Goal: Information Seeking & Learning: Learn about a topic

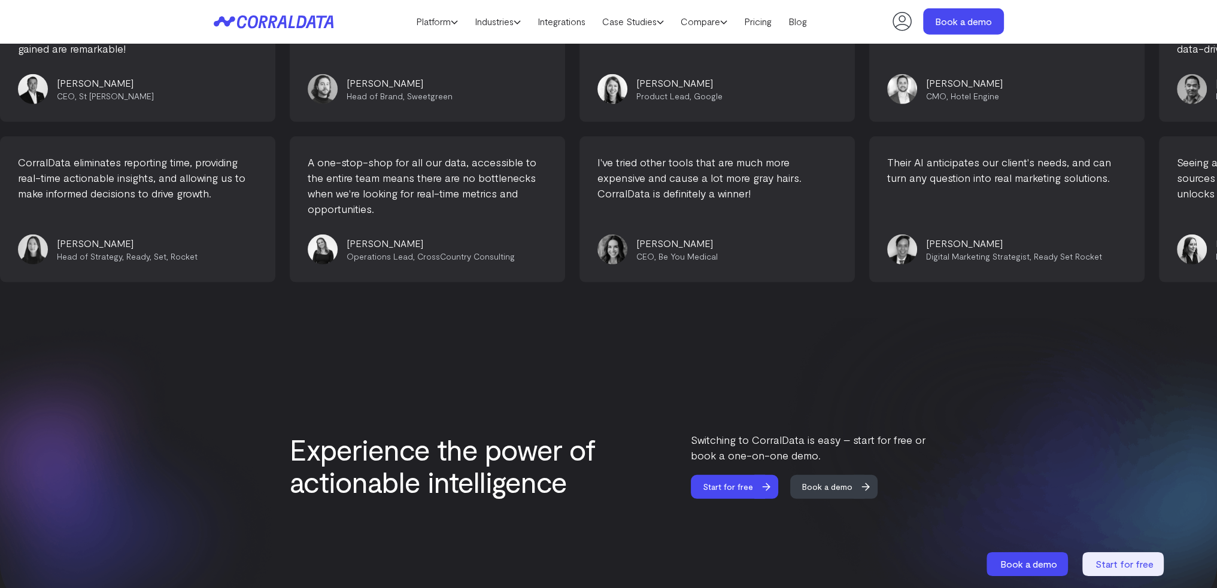
scroll to position [5021, 0]
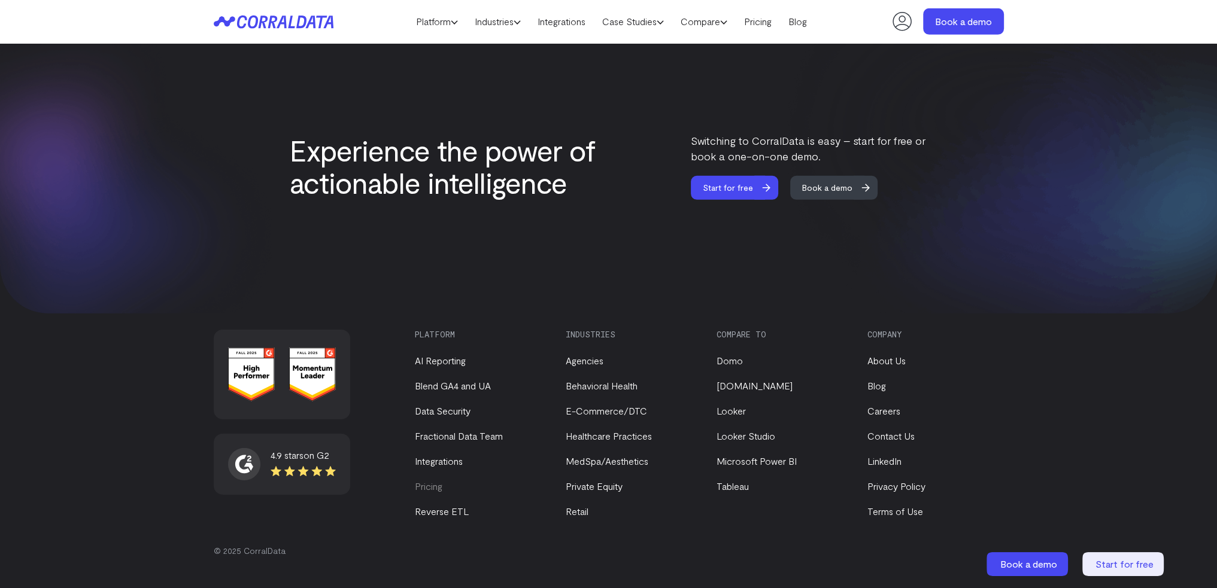
click at [429, 490] on link "Pricing" at bounding box center [429, 486] width 28 height 11
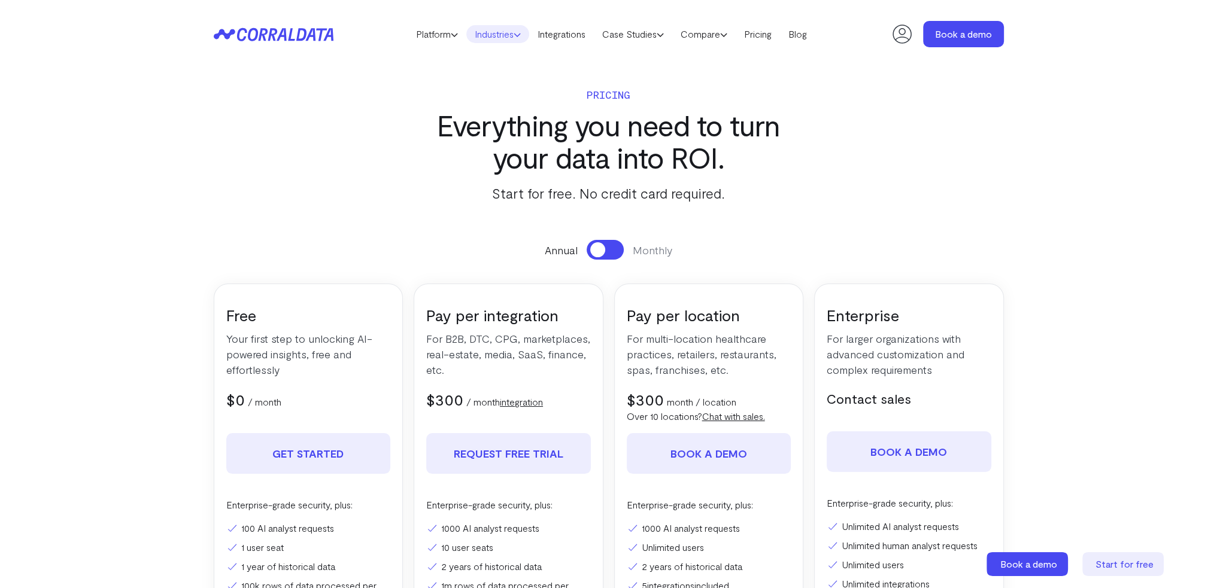
click at [485, 34] on link "Industries" at bounding box center [497, 34] width 63 height 18
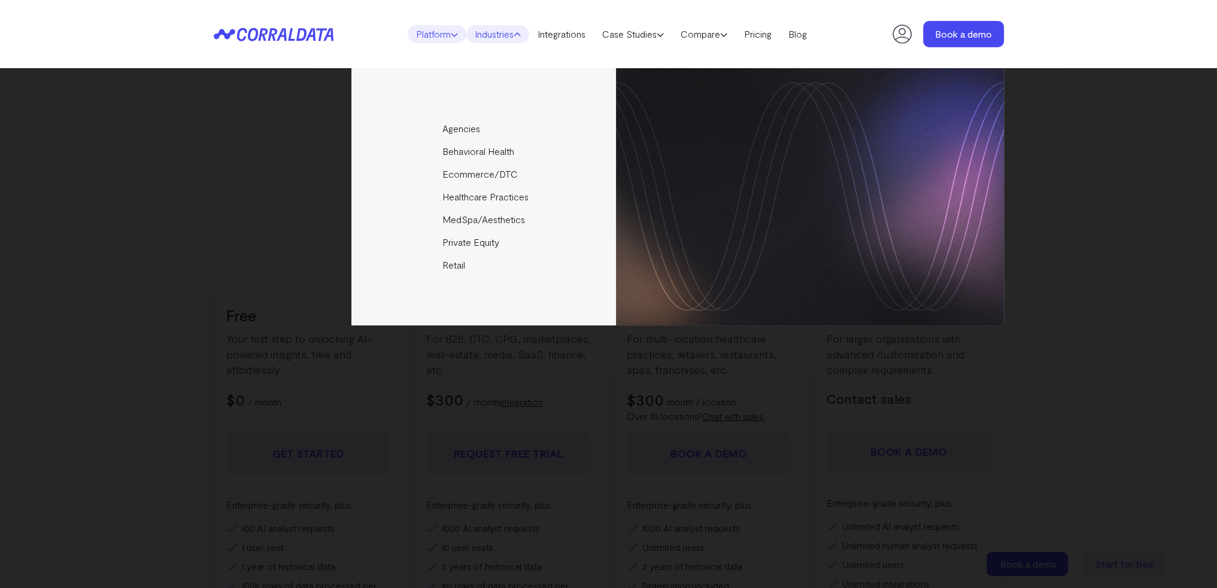
click at [444, 40] on link "Platform" at bounding box center [437, 34] width 59 height 18
click at [311, 50] on header "Platform AI Reporting Use AI to effortlessly answer any business questions from…" at bounding box center [609, 34] width 790 height 68
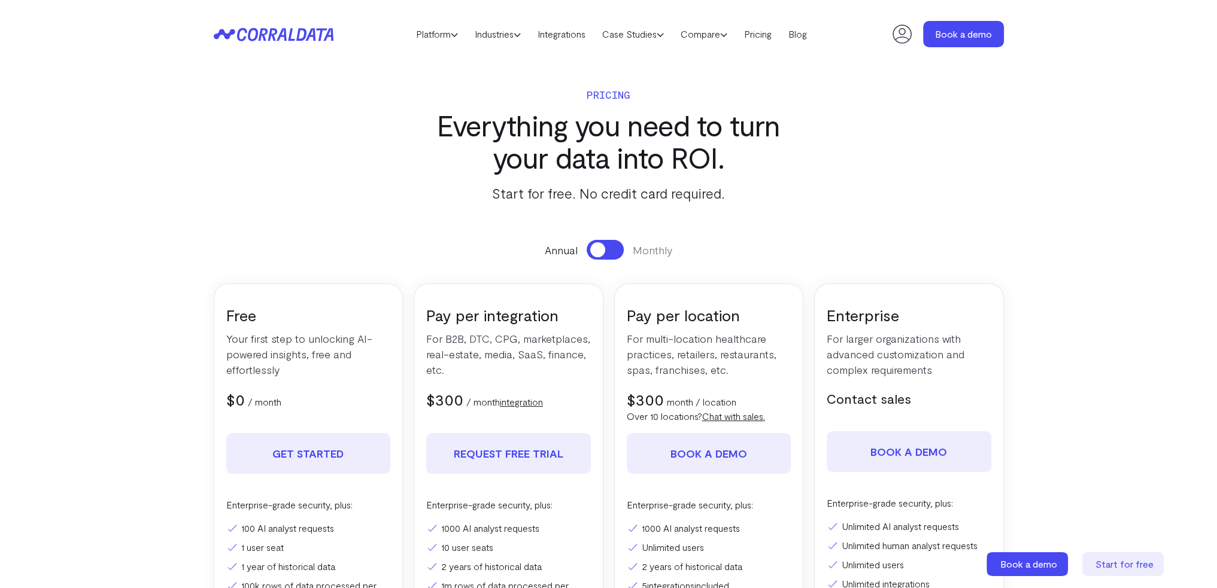
click at [317, 45] on header "Platform AI Reporting Use AI to effortlessly answer any business questions from…" at bounding box center [609, 34] width 790 height 68
click at [321, 43] on header "Platform AI Reporting Use AI to effortlessly answer any business questions from…" at bounding box center [609, 34] width 790 height 68
click at [646, 42] on header "Platform AI Reporting Use AI to effortlessly answer any business questions from…" at bounding box center [609, 34] width 790 height 68
click at [646, 36] on link "Case Studies" at bounding box center [633, 34] width 78 height 18
